Goal: Transaction & Acquisition: Purchase product/service

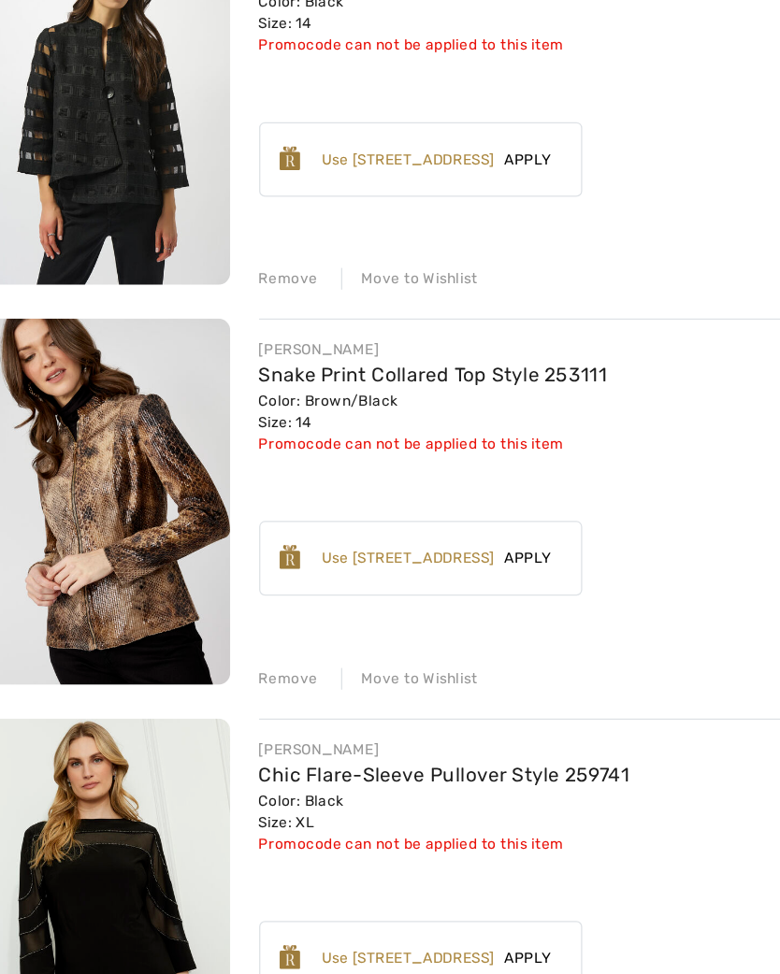
scroll to position [1384, 0]
click at [237, 714] on div "Remove" at bounding box center [246, 722] width 46 height 17
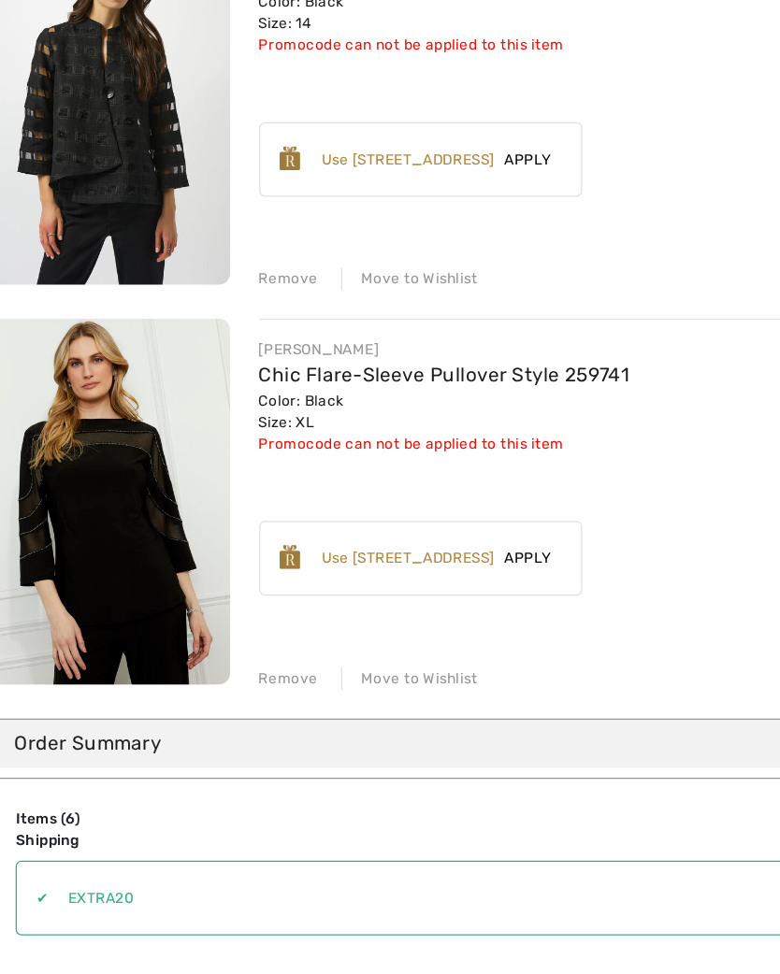
click at [233, 404] on div "Remove" at bounding box center [246, 412] width 46 height 17
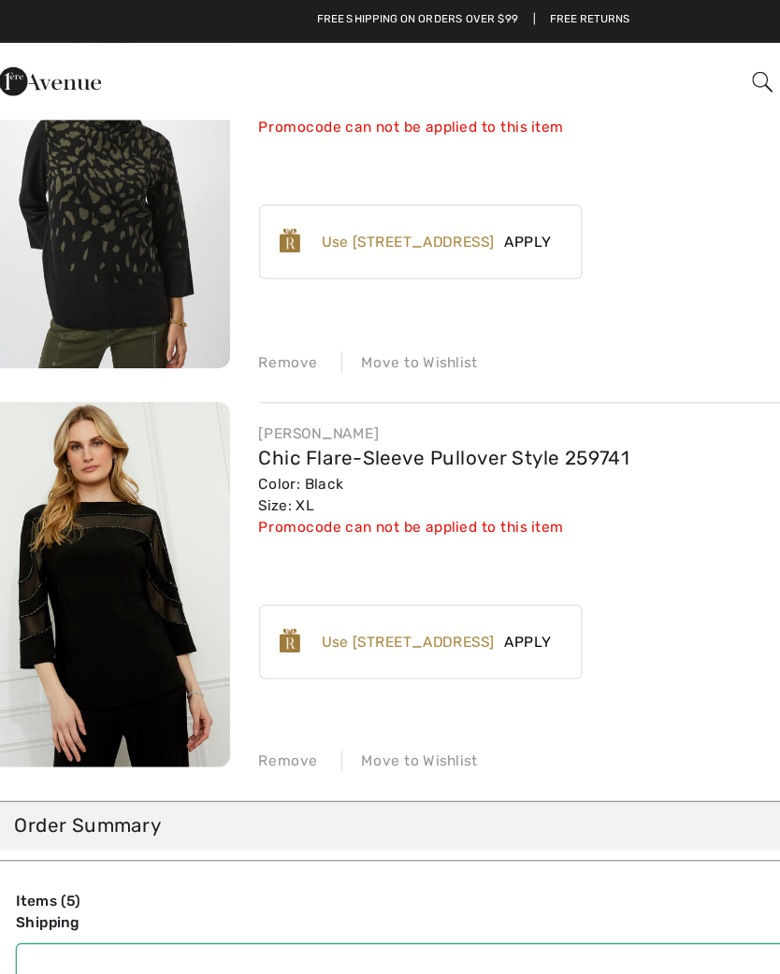
scroll to position [1200, 0]
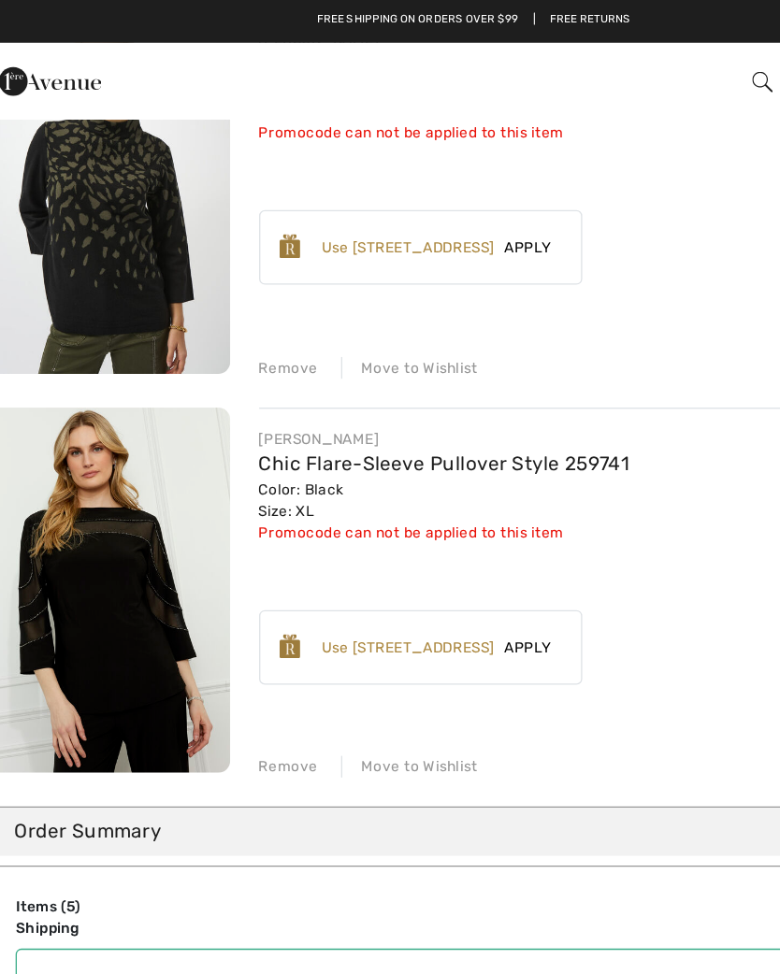
click at [231, 290] on div "Remove" at bounding box center [246, 286] width 46 height 17
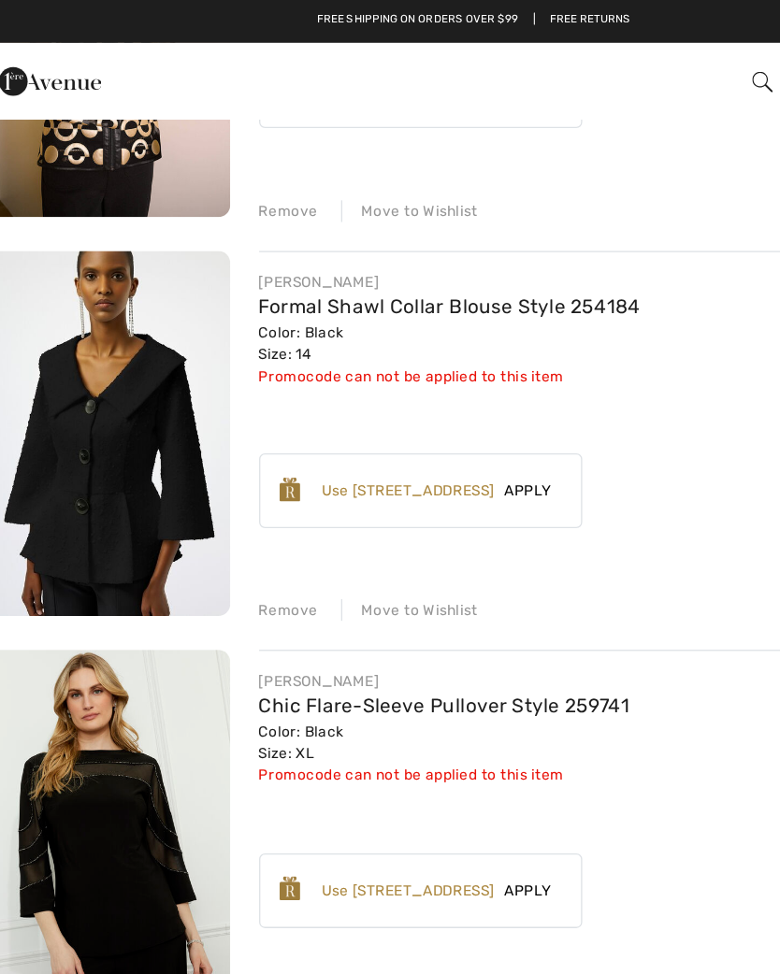
scroll to position [667, 0]
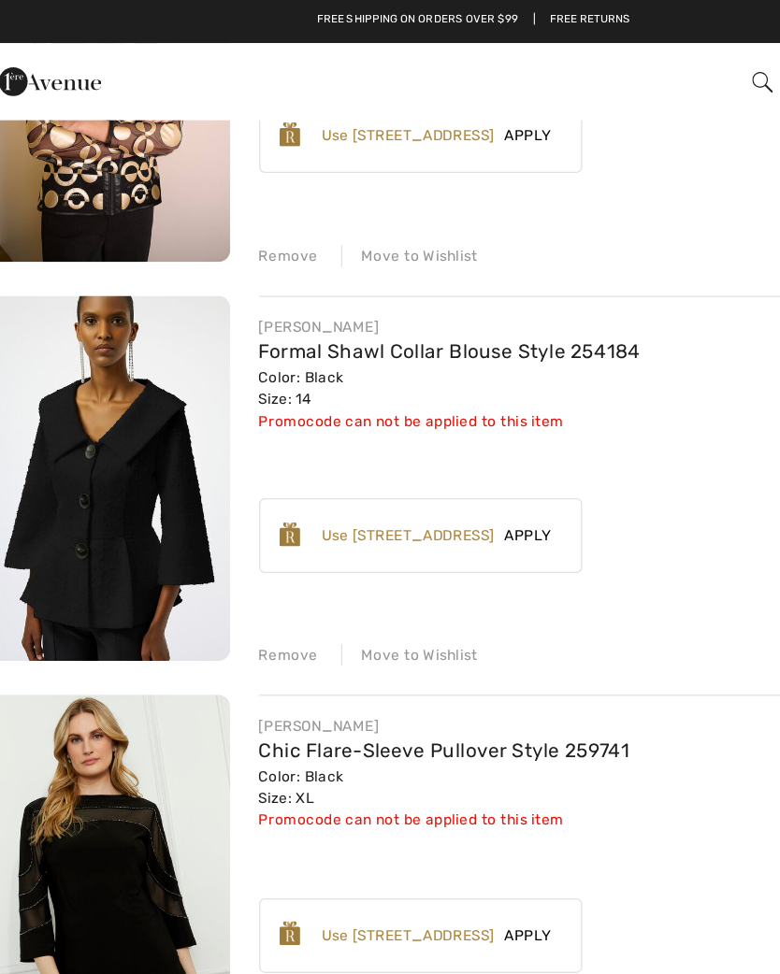
click at [231, 511] on div "Remove" at bounding box center [246, 508] width 46 height 17
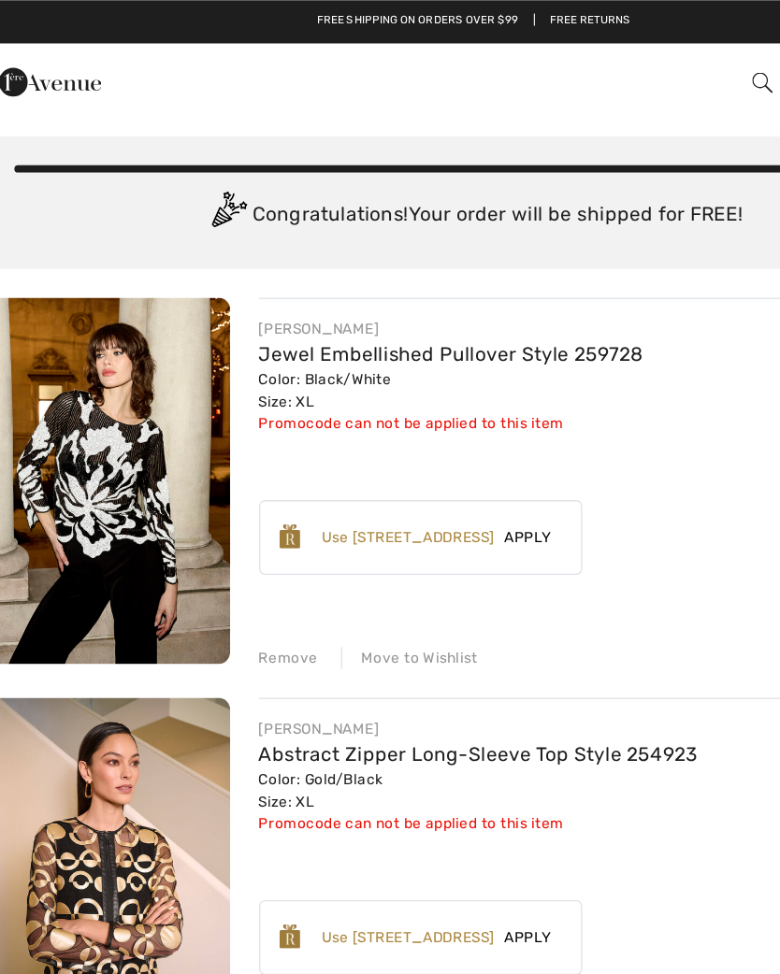
scroll to position [0, 0]
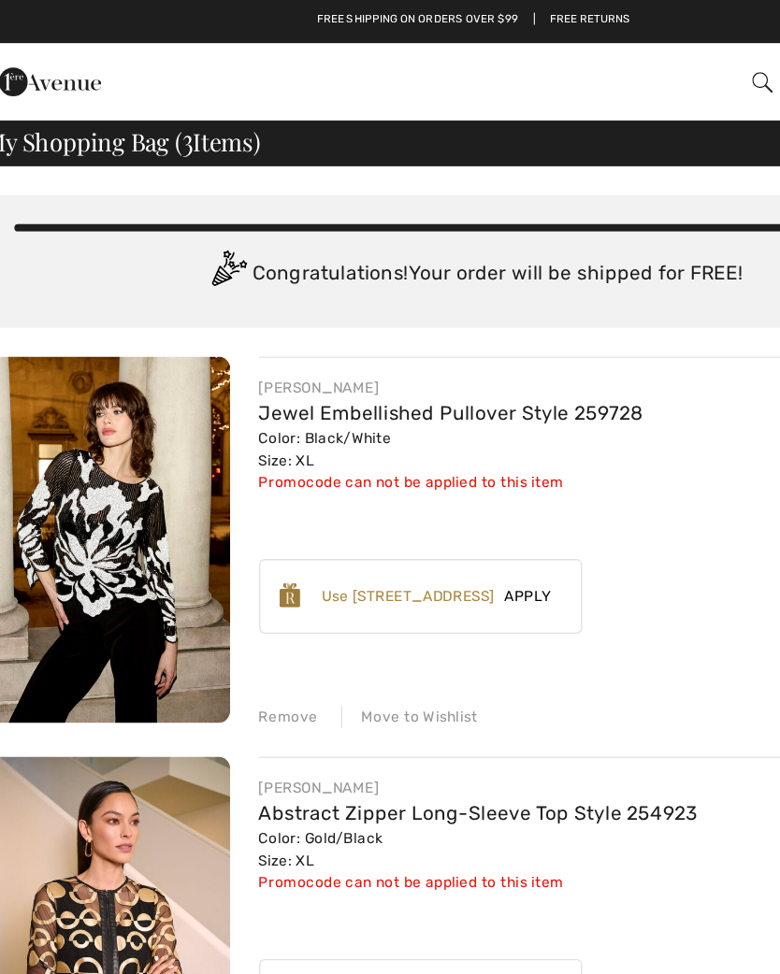
click at [224, 572] on div "FRANK LYMAN Jewel Embellished Pullover Style 259728 Color: Black/White Size: XL…" at bounding box center [389, 731] width 757 height 908
click at [236, 558] on div "Remove" at bounding box center [246, 556] width 46 height 17
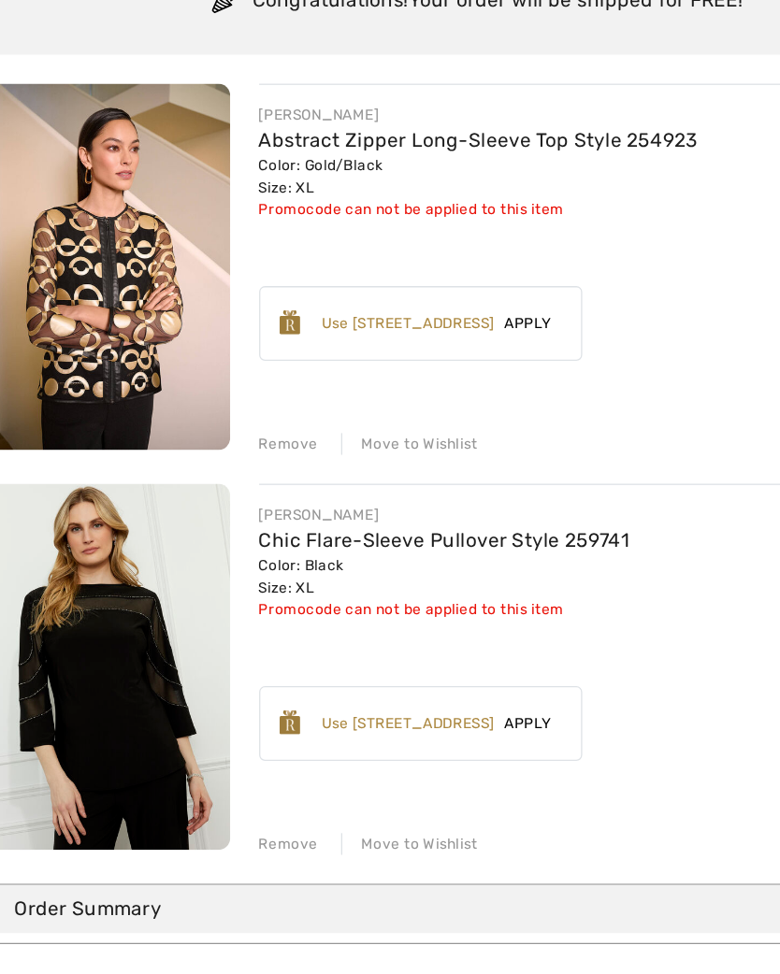
scroll to position [31, 0]
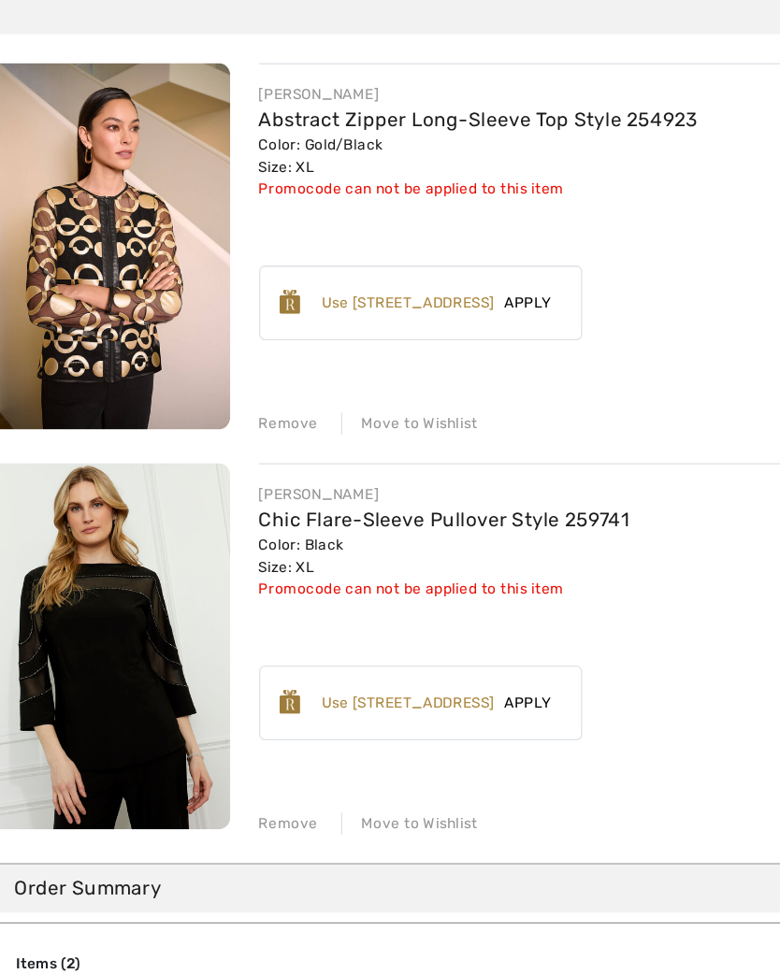
click at [224, 827] on div "Remove" at bounding box center [246, 835] width 46 height 17
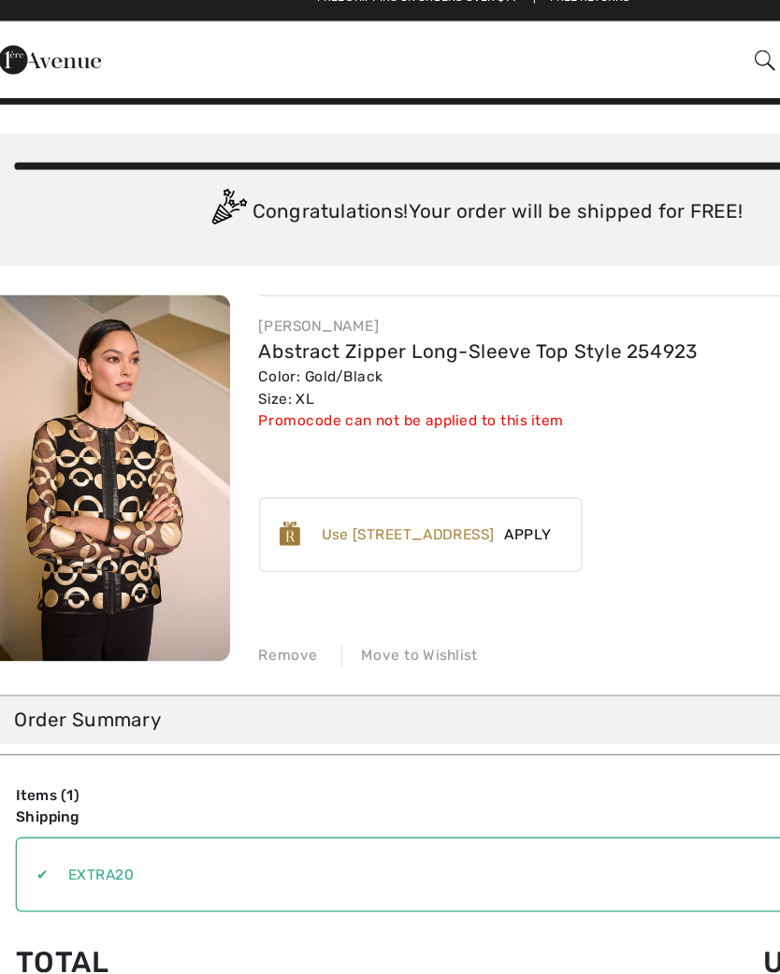
click at [431, 423] on span "Apply" at bounding box center [432, 431] width 52 height 17
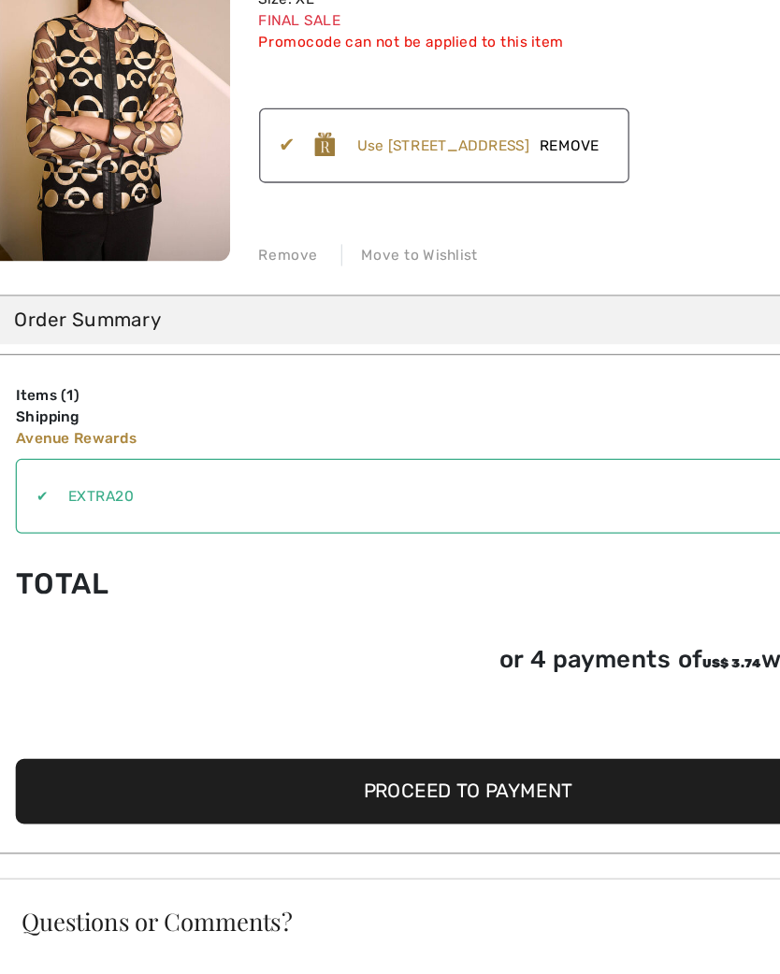
scroll to position [163, 0]
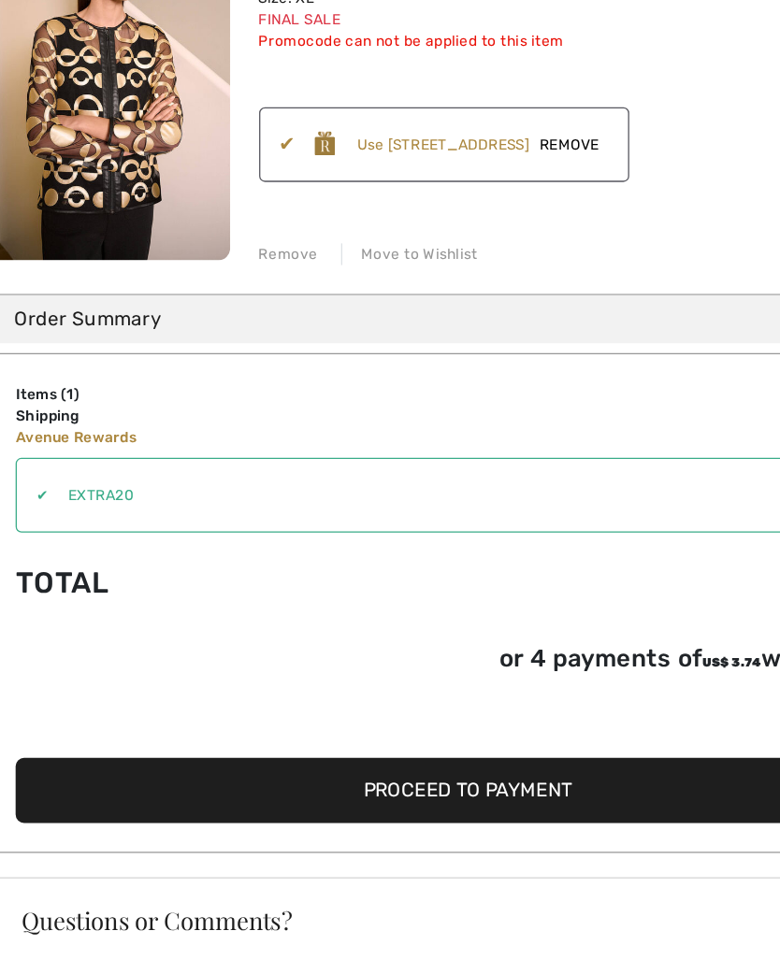
click at [412, 800] on span "Proceed to Payment" at bounding box center [386, 809] width 162 height 18
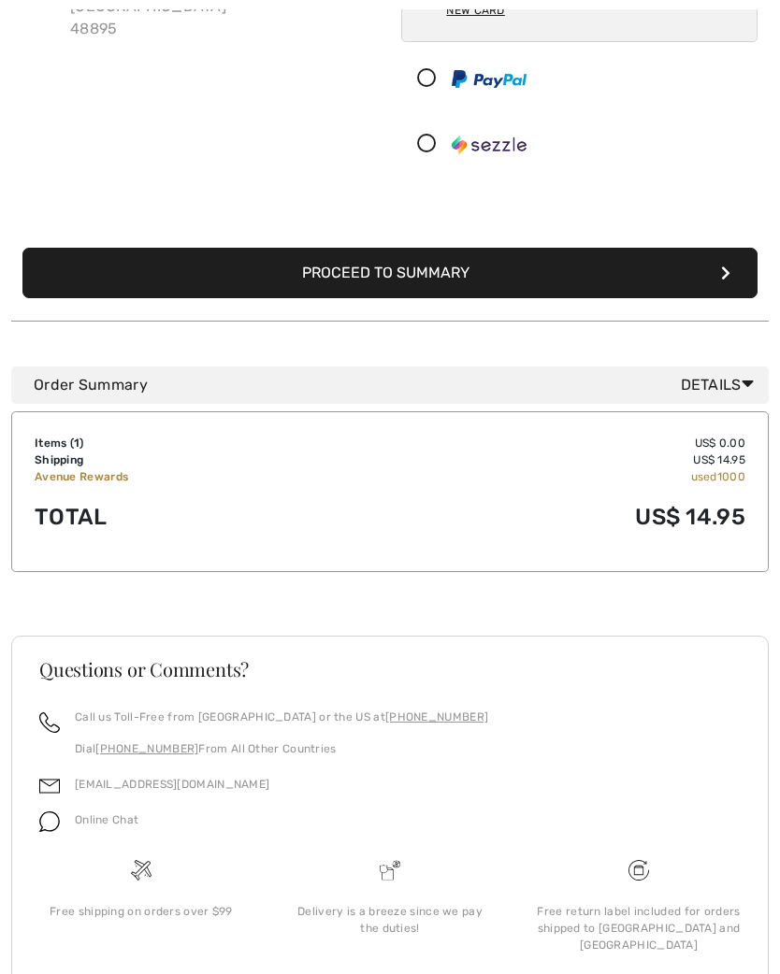
scroll to position [343, 0]
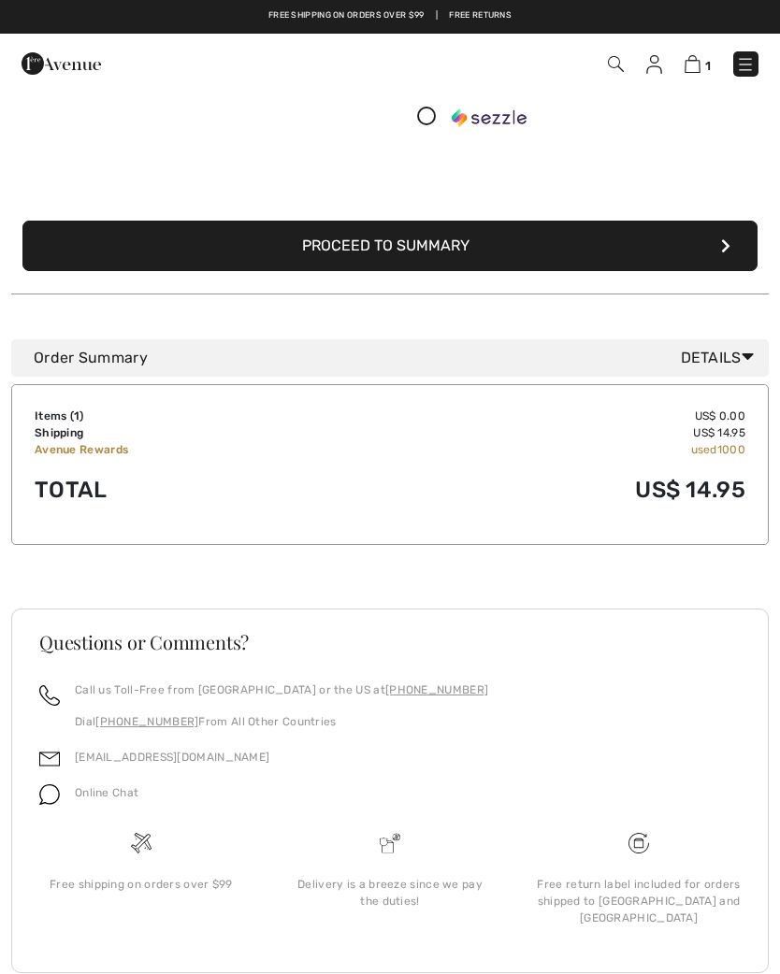
click at [526, 241] on button "Proceed to Summary" at bounding box center [389, 246] width 735 height 50
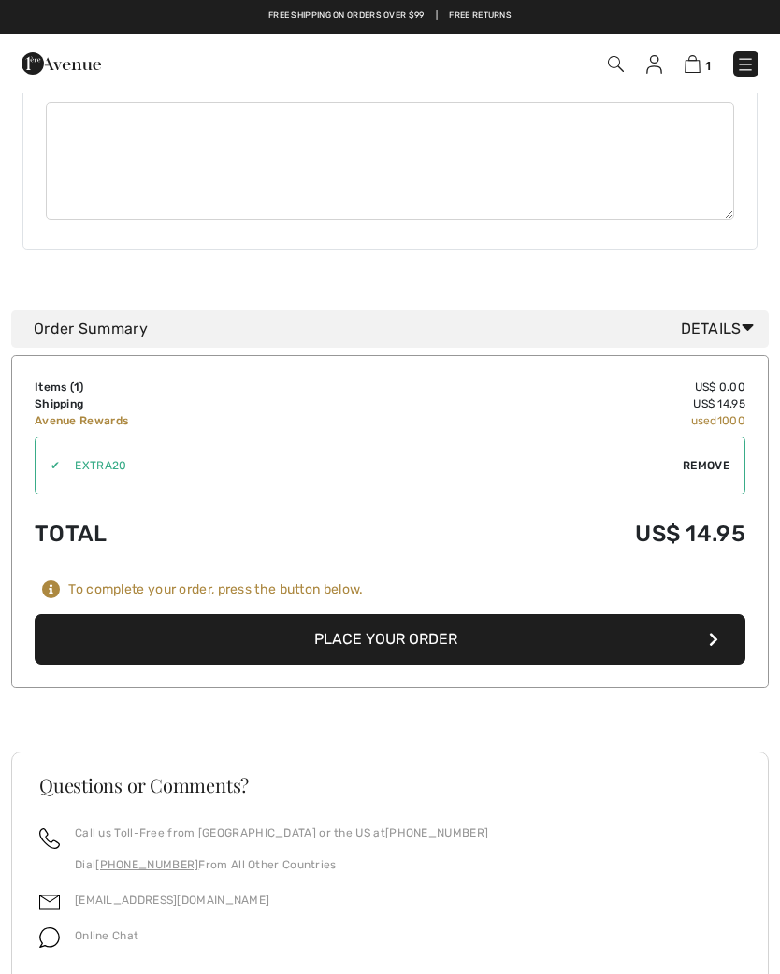
scroll to position [699, 0]
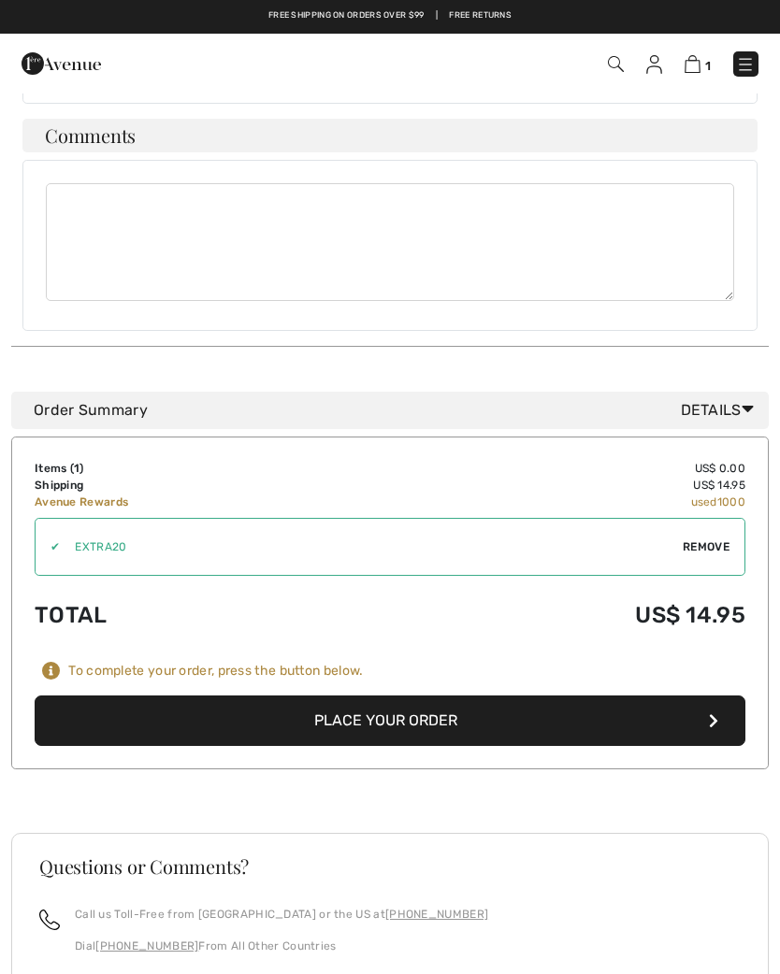
click at [482, 696] on button "Place Your Order" at bounding box center [390, 721] width 710 height 50
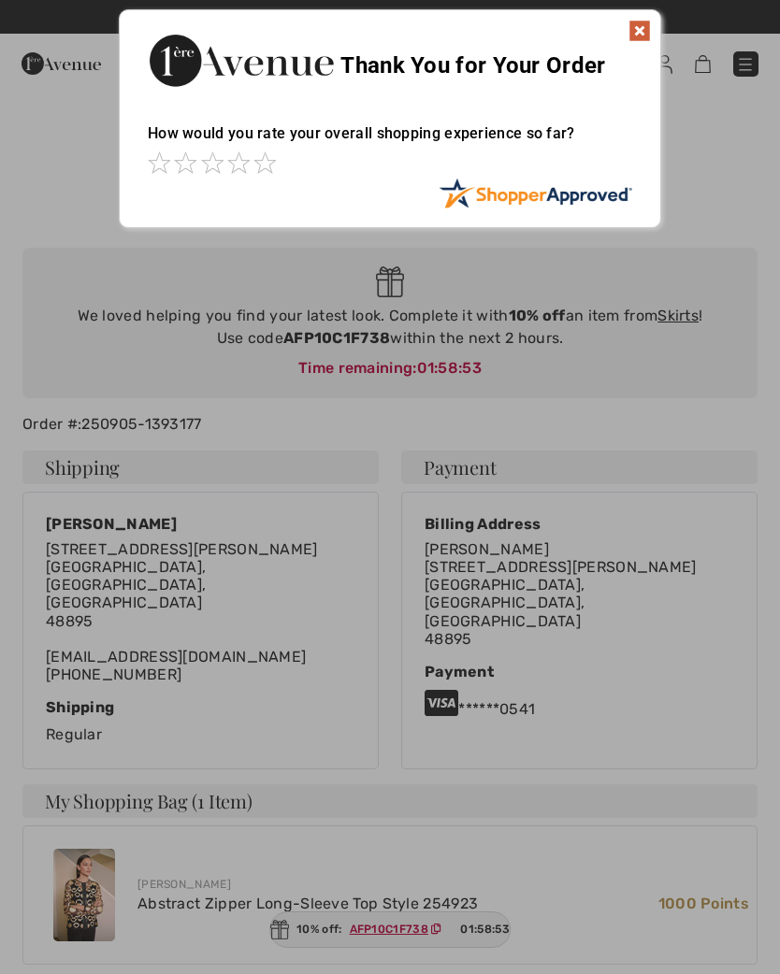
click at [644, 34] on img at bounding box center [639, 31] width 22 height 22
